Goal: Task Accomplishment & Management: Manage account settings

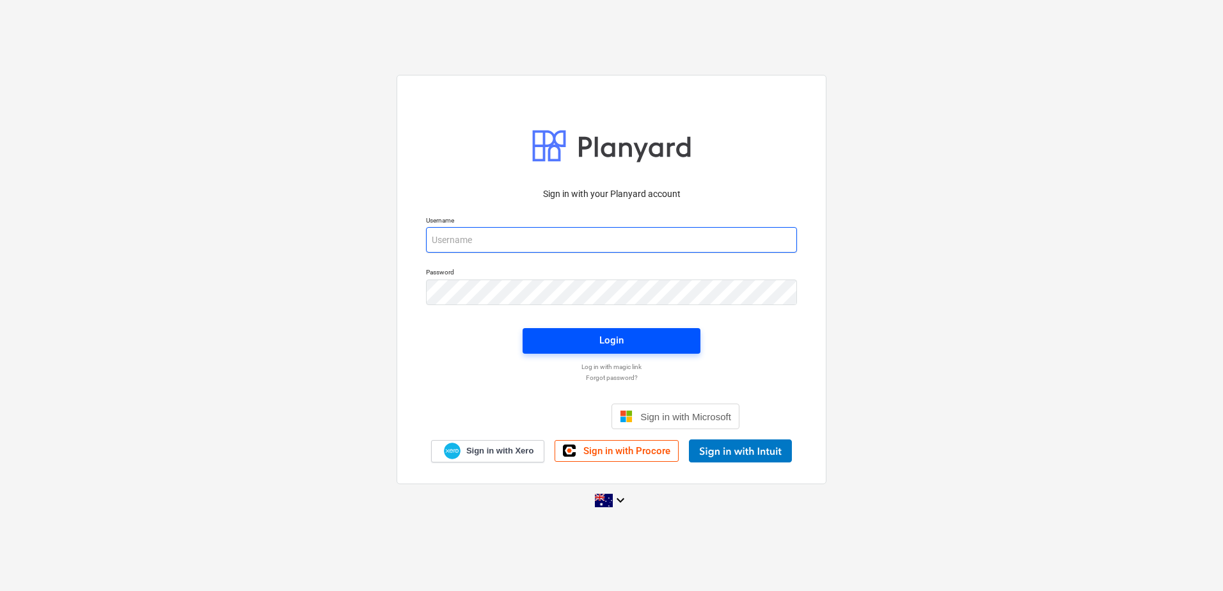
type input "[EMAIL_ADDRESS][DOMAIN_NAME]"
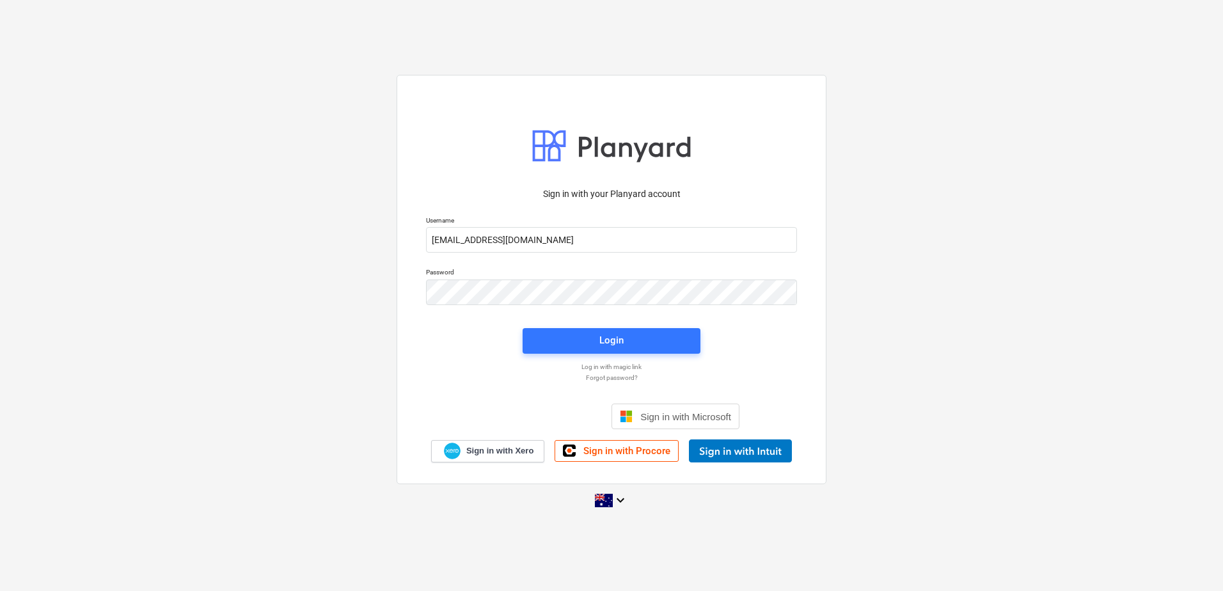
drag, startPoint x: 601, startPoint y: 337, endPoint x: 123, endPoint y: 366, distance: 478.0
click at [601, 337] on div "Login" at bounding box center [611, 340] width 24 height 17
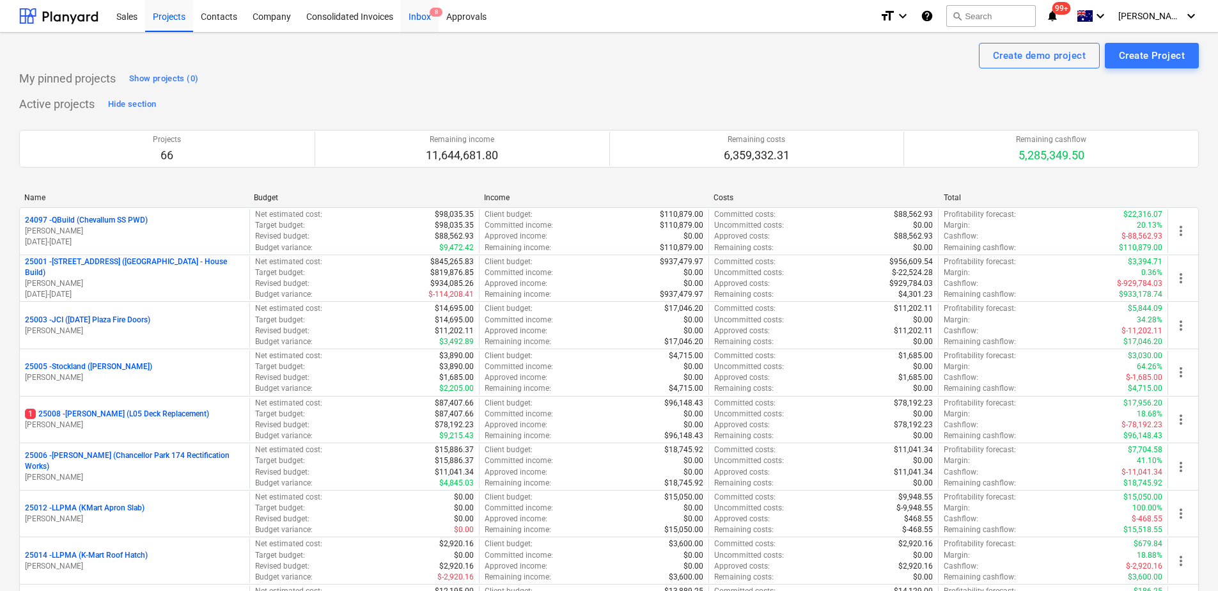
click at [425, 17] on div "Inbox 8" at bounding box center [420, 15] width 38 height 33
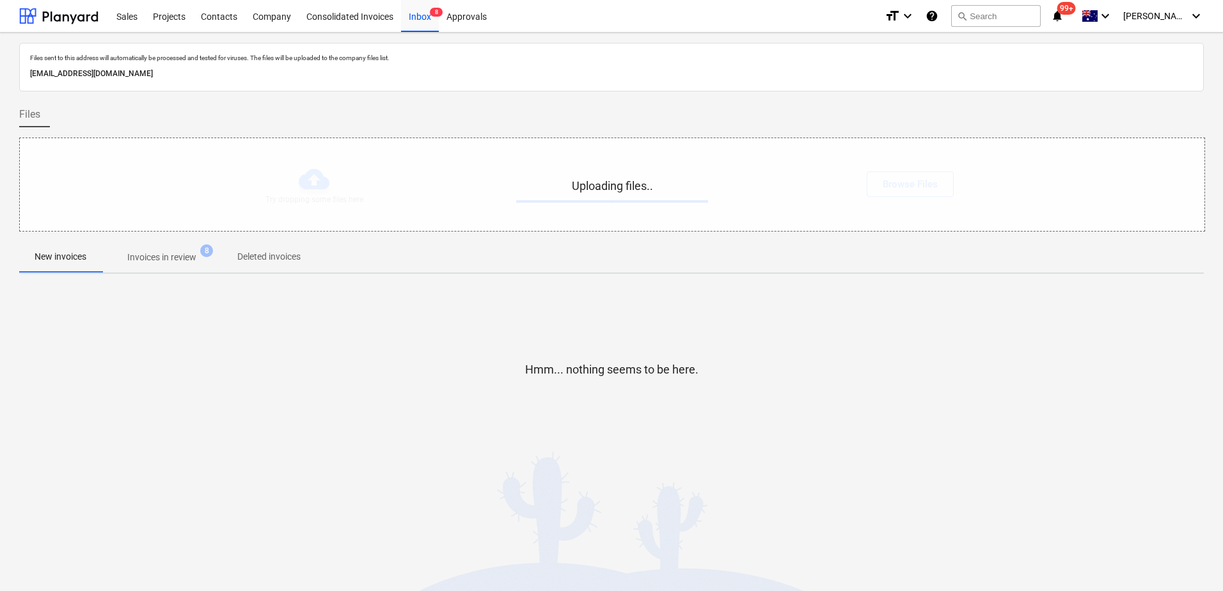
click at [167, 244] on button "Invoices in review 8" at bounding box center [162, 257] width 120 height 31
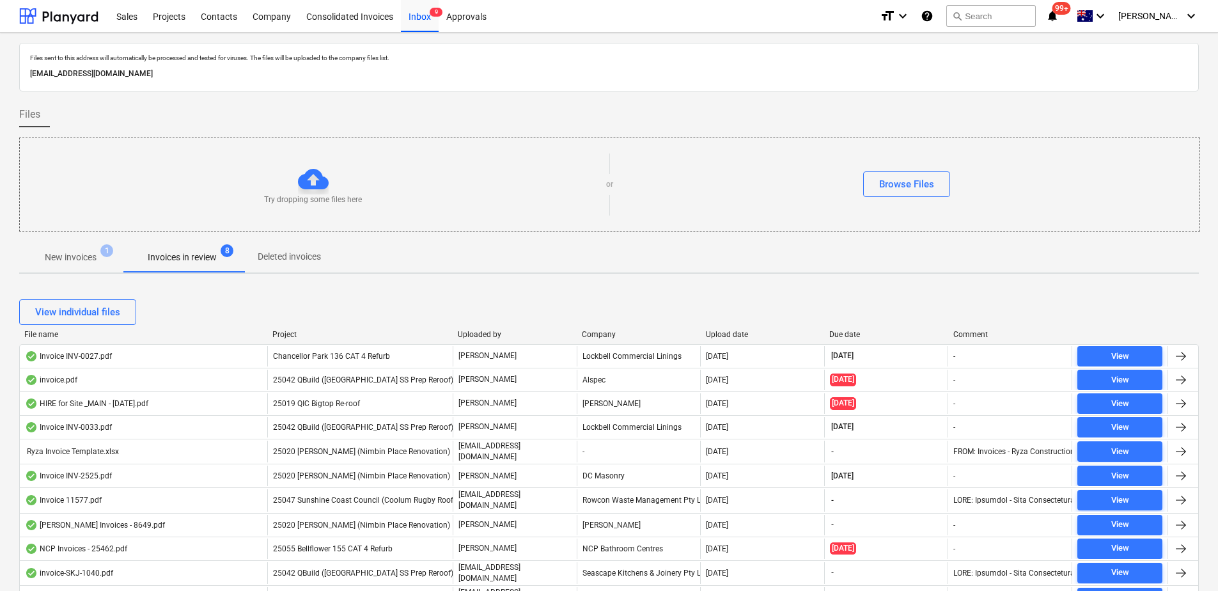
click at [79, 255] on p "New invoices" at bounding box center [71, 257] width 52 height 13
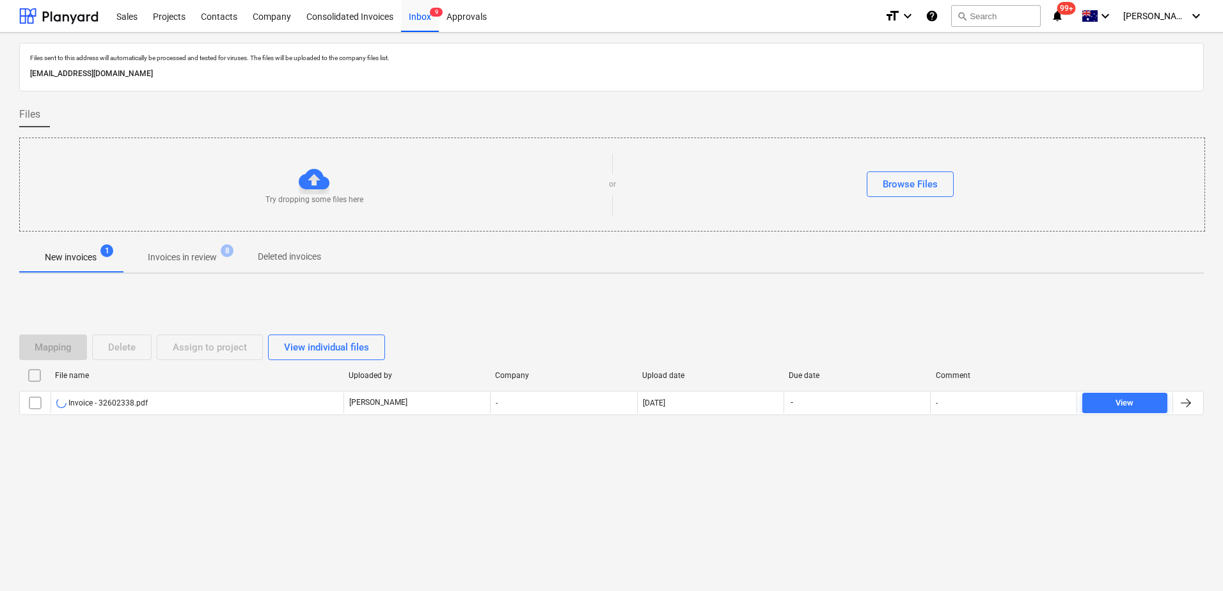
click at [177, 267] on span "Invoices in review 8" at bounding box center [182, 257] width 120 height 23
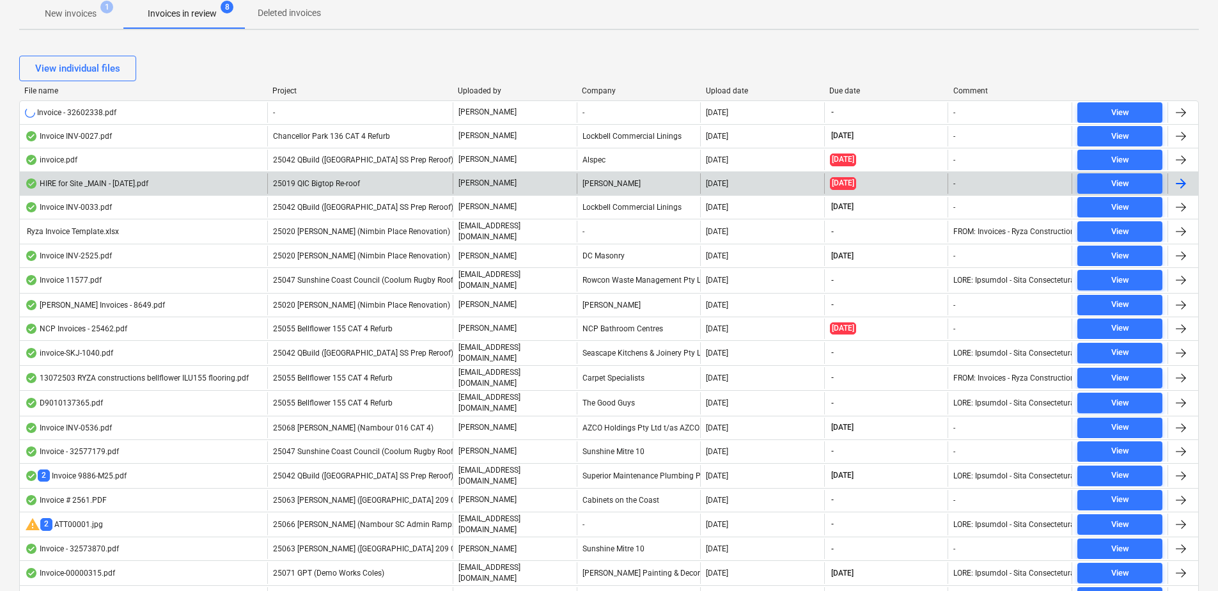
scroll to position [116, 0]
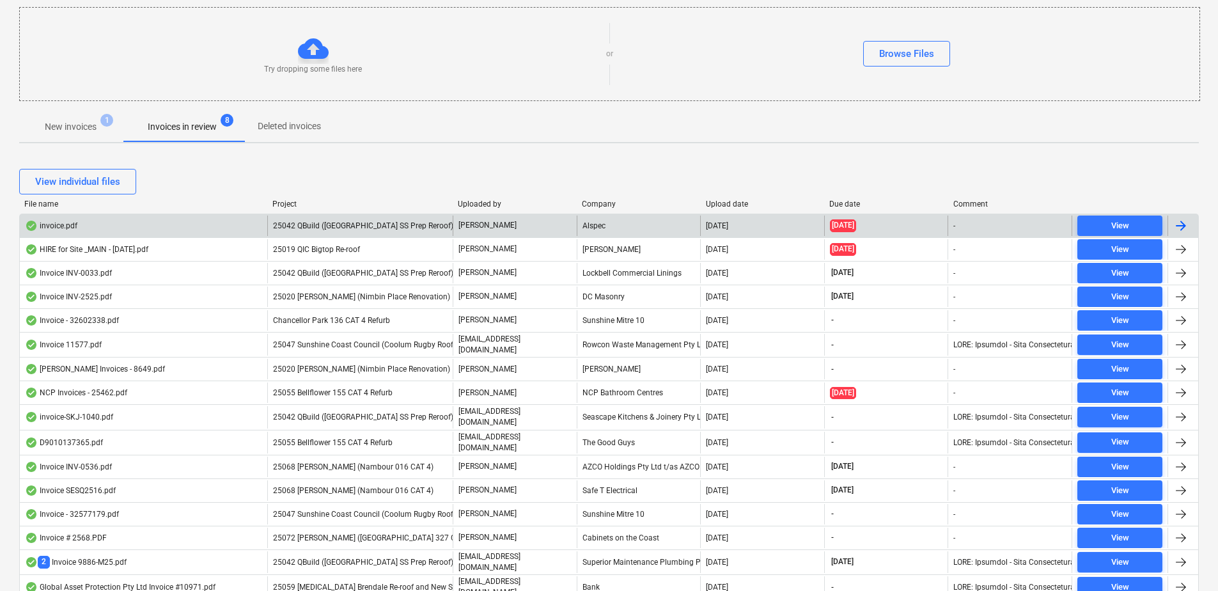
scroll to position [128, 0]
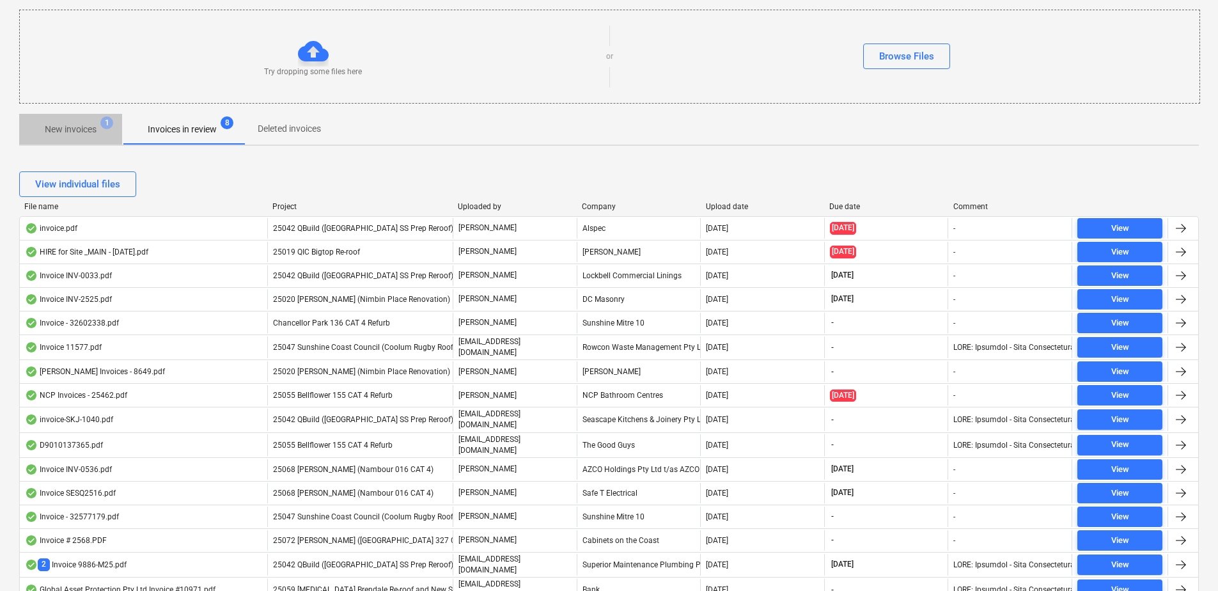
click at [67, 122] on span "New invoices 1" at bounding box center [70, 129] width 103 height 23
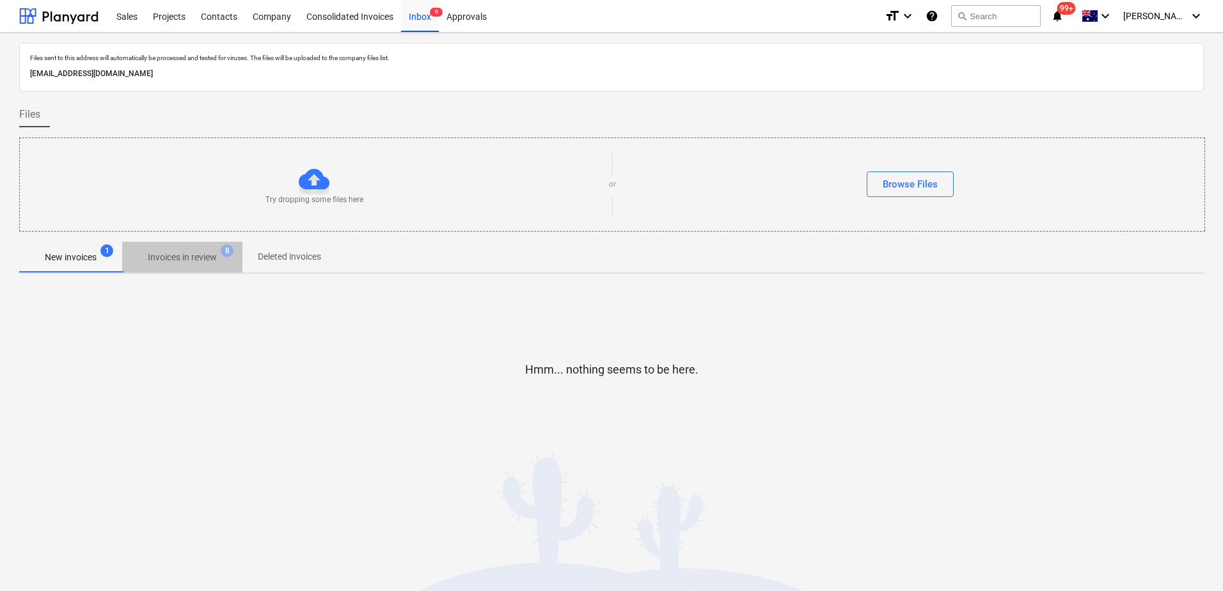
click at [199, 263] on p "Invoices in review" at bounding box center [182, 257] width 69 height 13
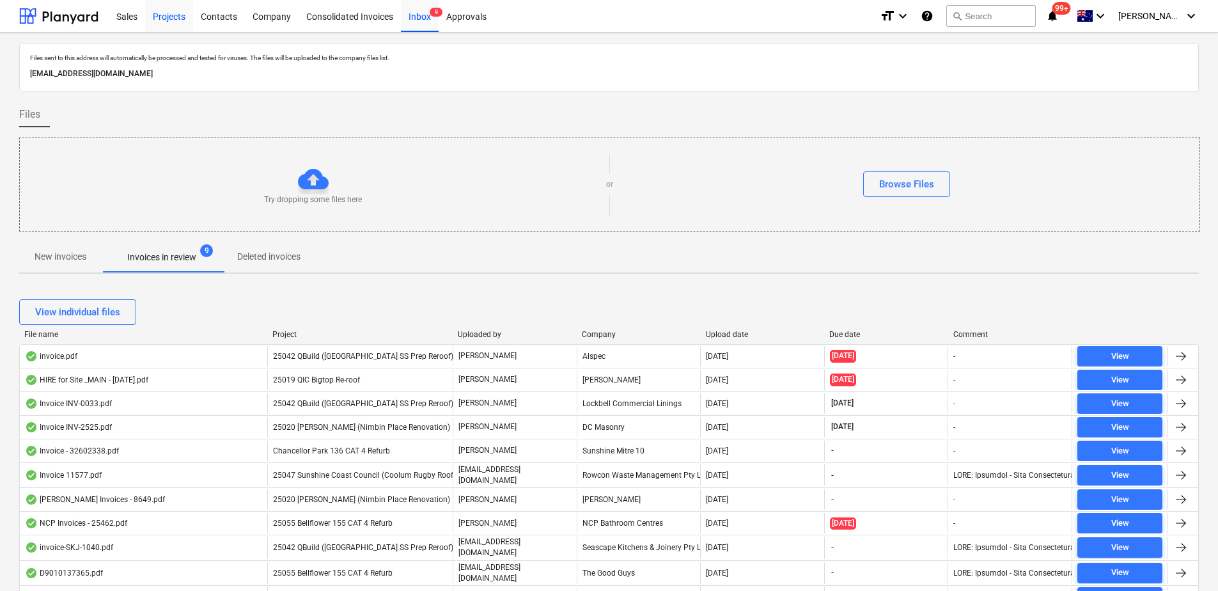
click at [161, 15] on div "Projects" at bounding box center [169, 15] width 48 height 33
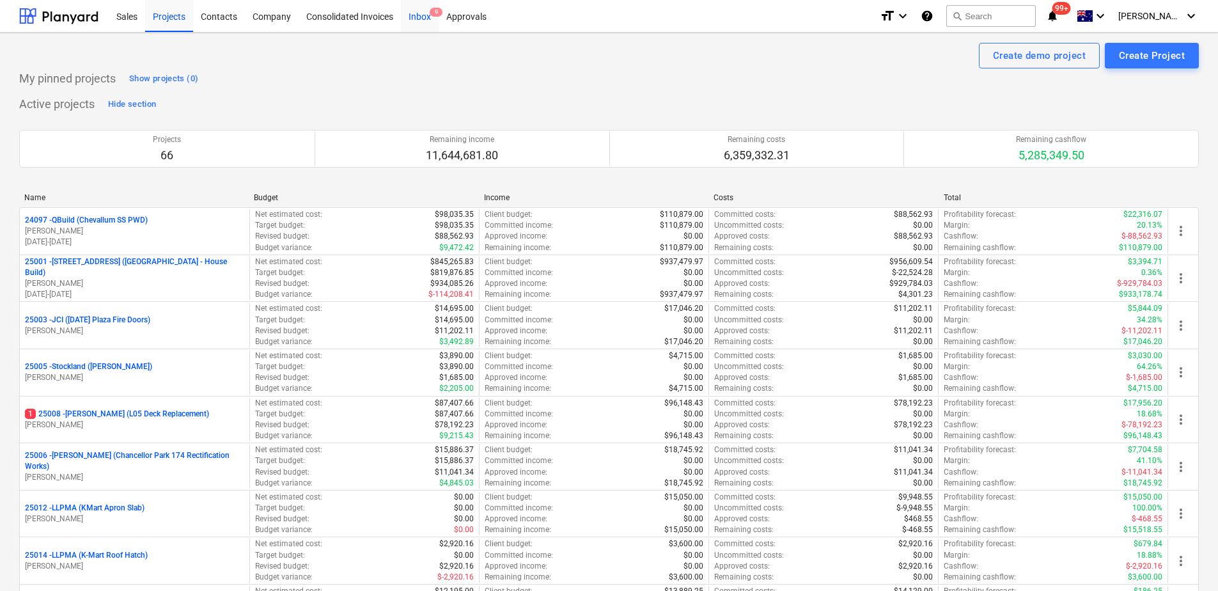
click at [419, 28] on div "Inbox 9" at bounding box center [420, 15] width 38 height 33
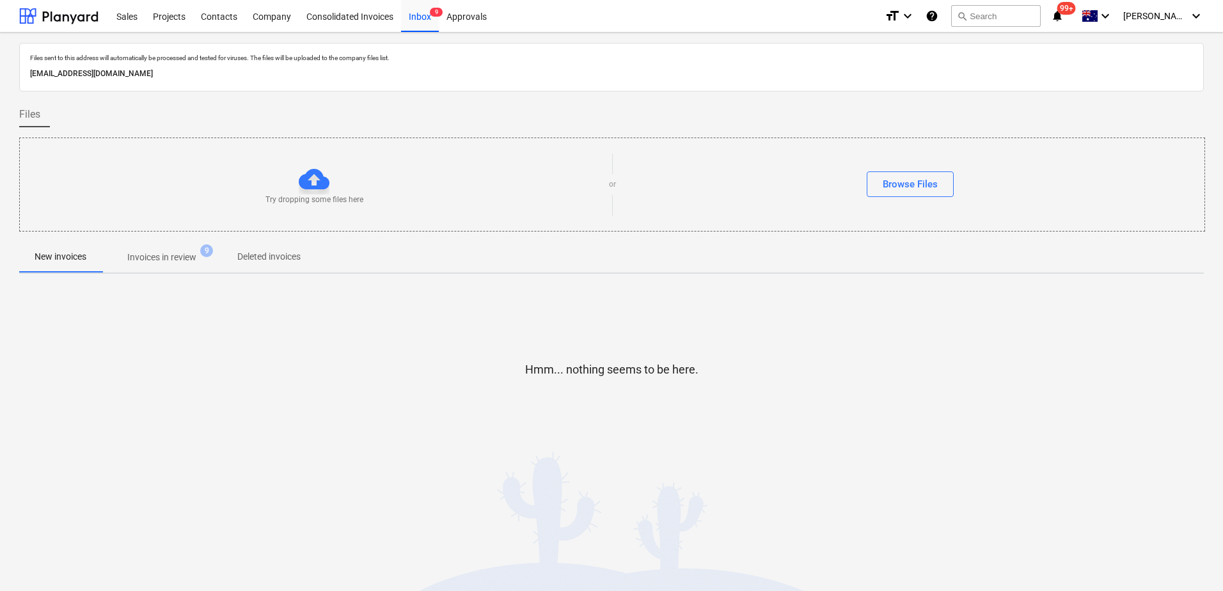
click at [150, 263] on p "Invoices in review" at bounding box center [161, 257] width 69 height 13
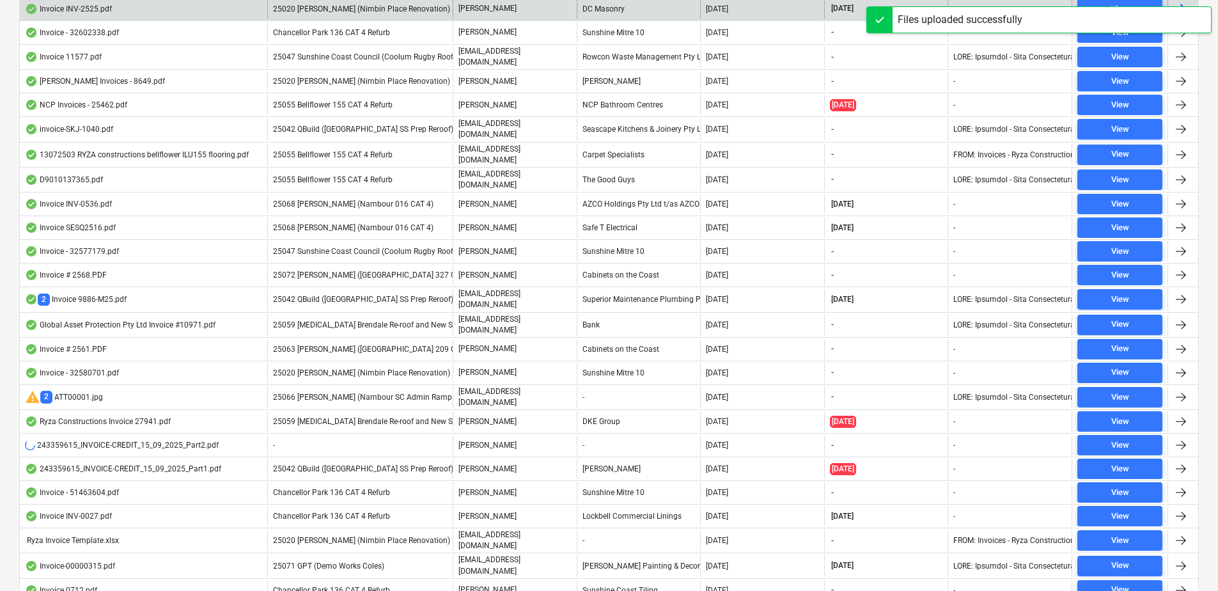
scroll to position [448, 0]
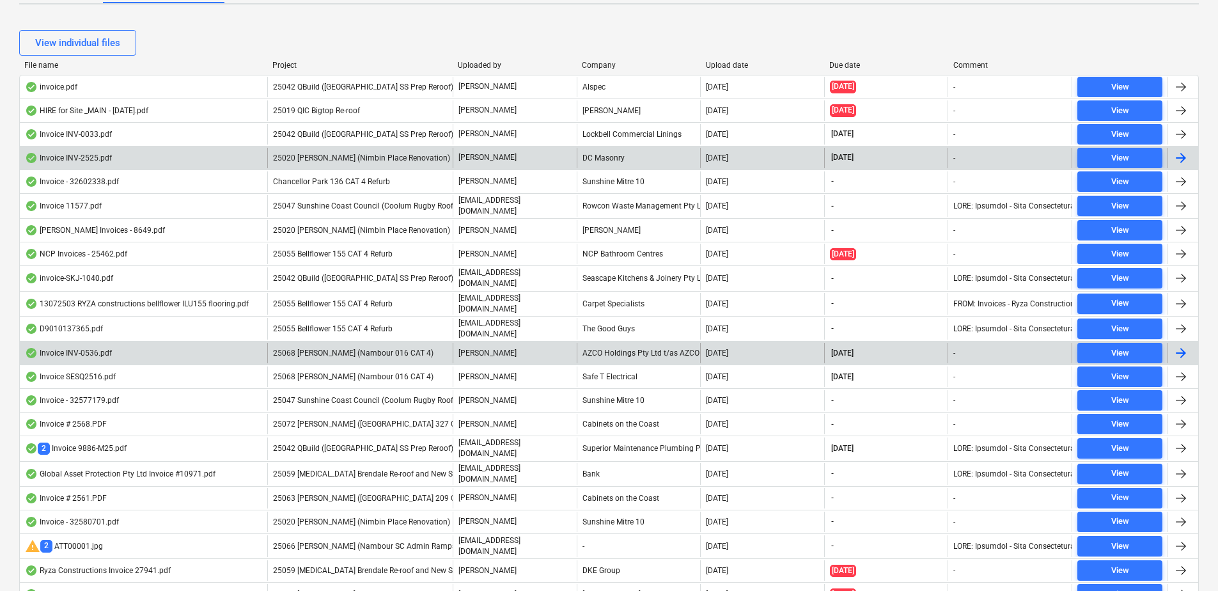
scroll to position [512, 0]
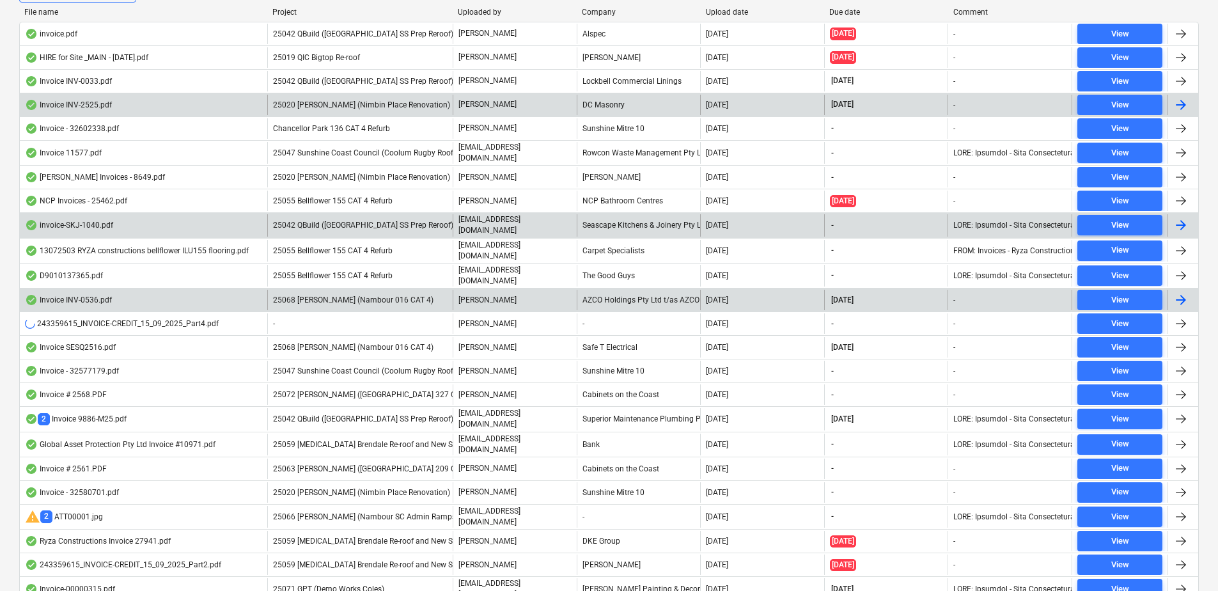
scroll to position [448, 0]
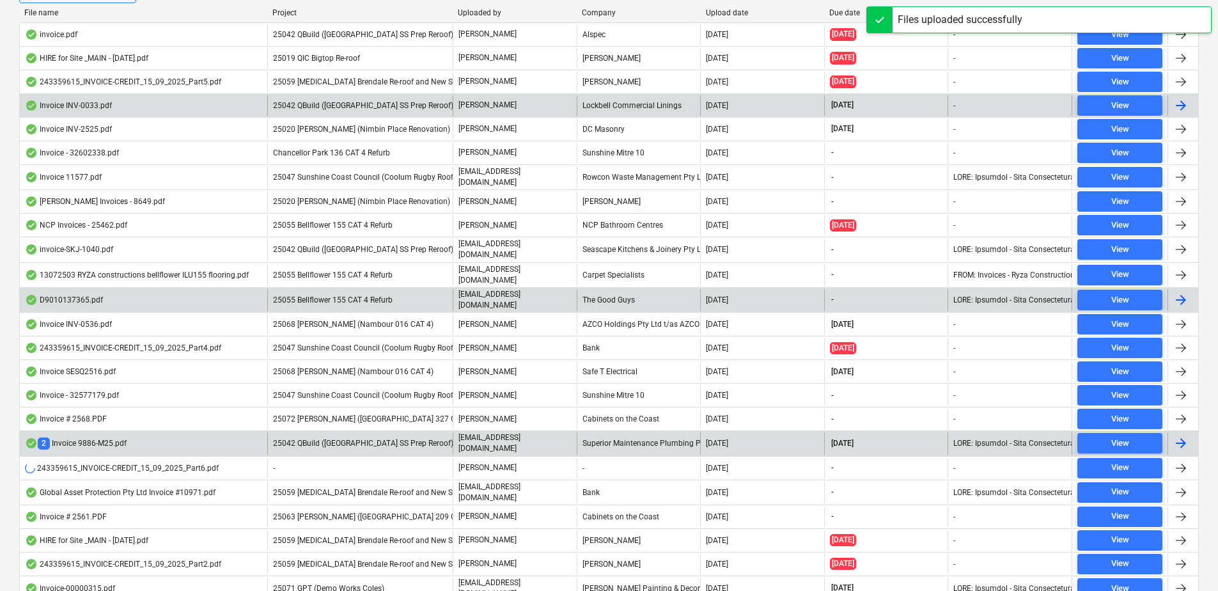
scroll to position [384, 0]
